Goal: Check status: Check status

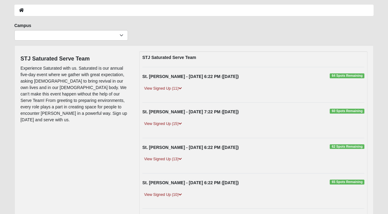
scroll to position [28, 0]
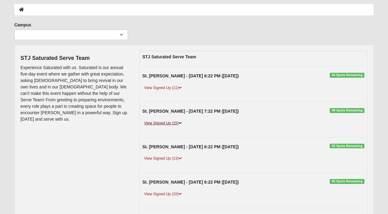
click at [179, 122] on link "View Signed Up (15)" at bounding box center [162, 123] width 41 height 6
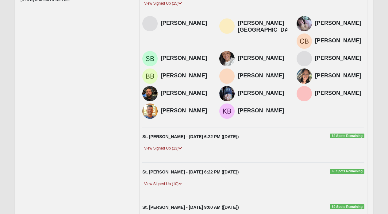
scroll to position [148, 0]
click at [177, 145] on link "View Signed Up (13)" at bounding box center [162, 148] width 41 height 6
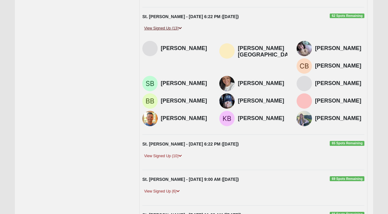
scroll to position [270, 0]
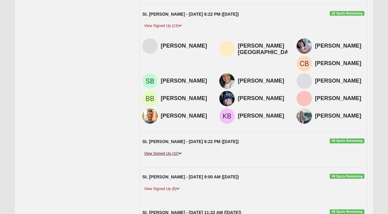
click at [172, 150] on link "View Signed Up (10)" at bounding box center [162, 153] width 41 height 6
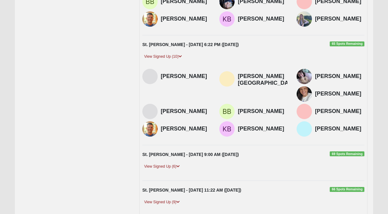
scroll to position [367, 0]
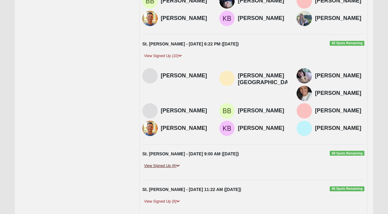
click at [171, 162] on link "View Signed Up (6)" at bounding box center [161, 165] width 39 height 6
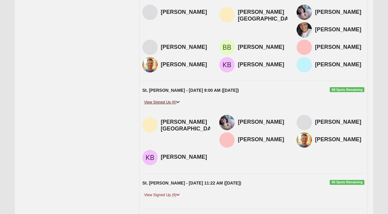
scroll to position [431, 0]
click at [169, 191] on link "View Signed Up (9)" at bounding box center [161, 194] width 39 height 6
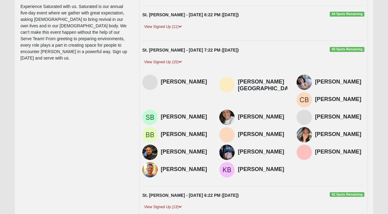
scroll to position [48, 0]
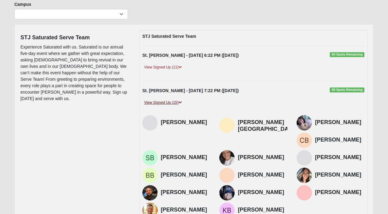
click at [175, 103] on link "View Signed Up (15)" at bounding box center [162, 102] width 41 height 6
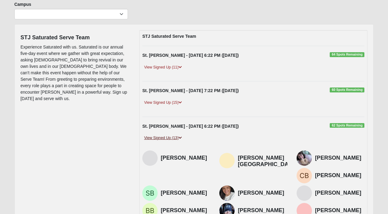
click at [176, 138] on link "View Signed Up (13)" at bounding box center [162, 138] width 41 height 6
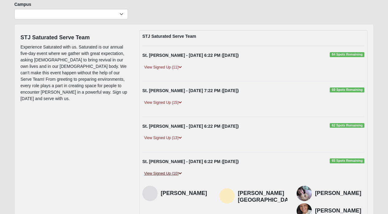
click at [179, 173] on link "View Signed Up (10)" at bounding box center [162, 173] width 41 height 6
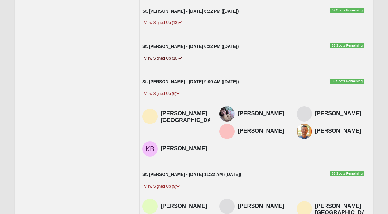
scroll to position [187, 0]
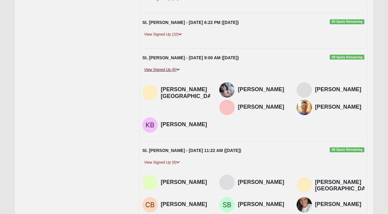
click at [165, 70] on link "View Signed Up (6)" at bounding box center [161, 70] width 39 height 6
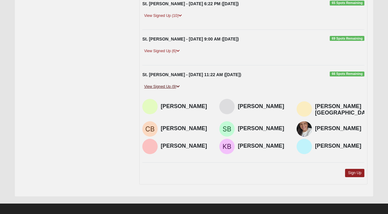
click at [164, 85] on link "View Signed Up (9)" at bounding box center [161, 86] width 39 height 6
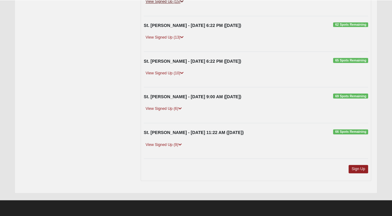
scroll to position [147, 0]
